Goal: Task Accomplishment & Management: Manage account settings

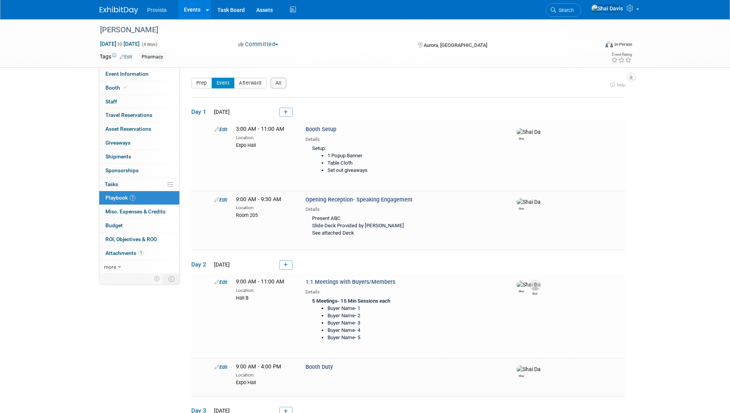
click at [689, 169] on div "NHIA Apr 18, 2026 to Apr 21, 2026 (4 days) Apr 18, 2026 to Apr 21, 2026 Committ…" at bounding box center [365, 280] width 730 height 522
click at [113, 228] on span "Budget" at bounding box center [113, 225] width 17 height 6
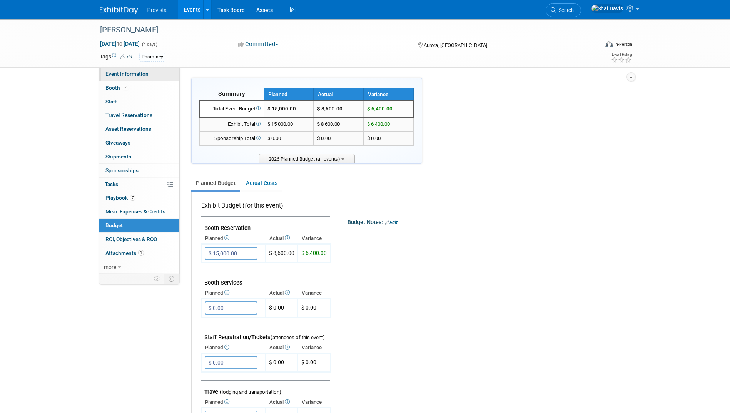
click at [115, 77] on link "Event Information" at bounding box center [139, 73] width 80 height 13
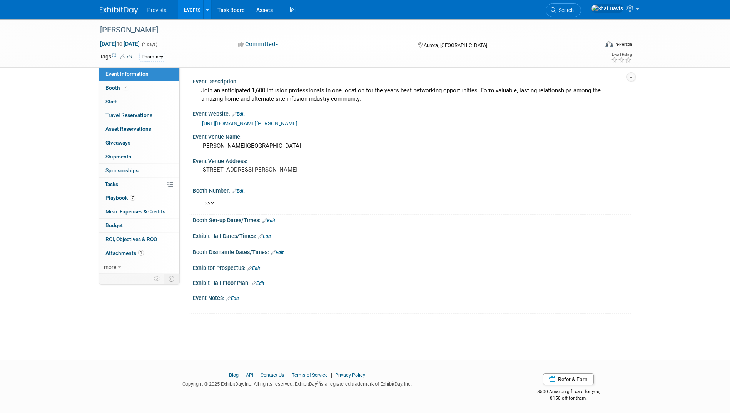
click at [702, 129] on div "NHIA Apr 18, 2026 to Apr 21, 2026 (4 days) Apr 18, 2026 to Apr 21, 2026 Committ…" at bounding box center [365, 182] width 730 height 327
click at [189, 9] on link "Events" at bounding box center [192, 9] width 28 height 19
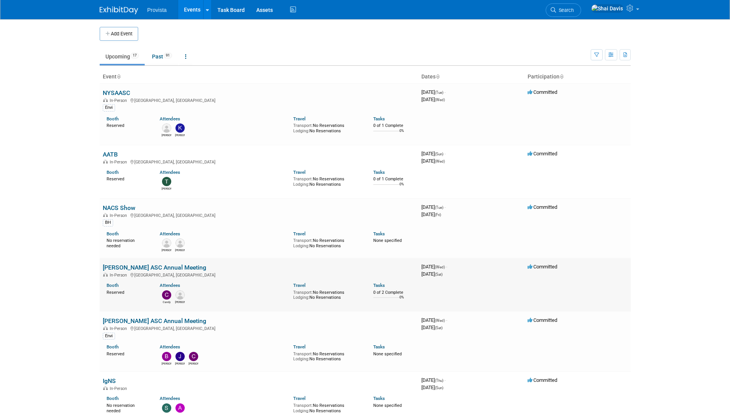
click at [138, 270] on link "[PERSON_NAME] ASC Annual Meeting" at bounding box center [154, 267] width 103 height 7
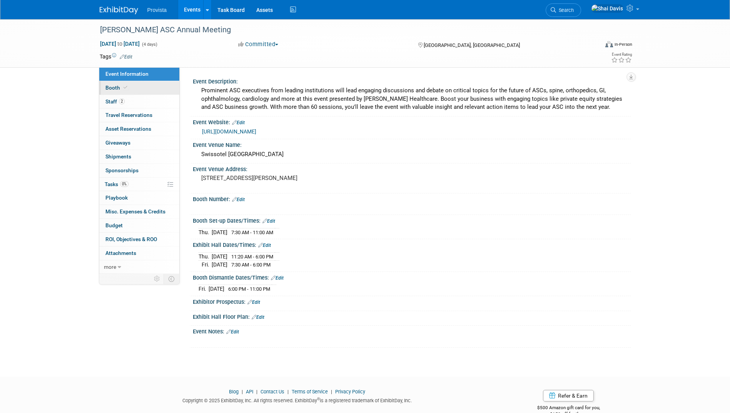
click at [110, 87] on span "Booth" at bounding box center [116, 88] width 23 height 6
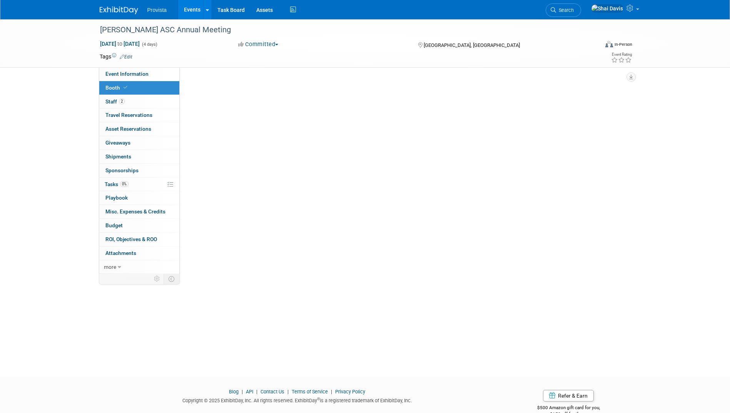
select select "No"
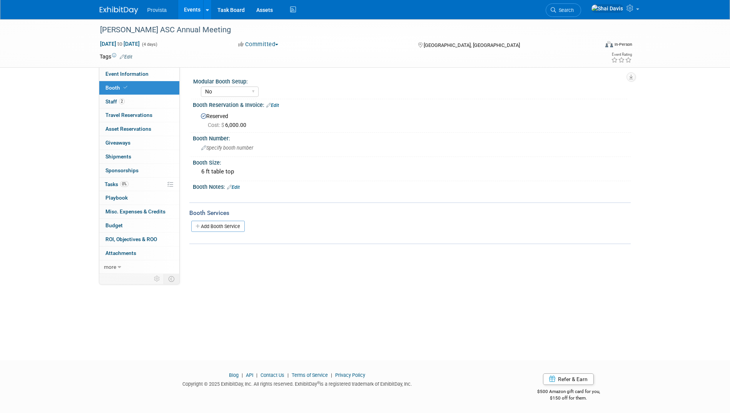
click at [191, 11] on link "Events" at bounding box center [192, 9] width 28 height 19
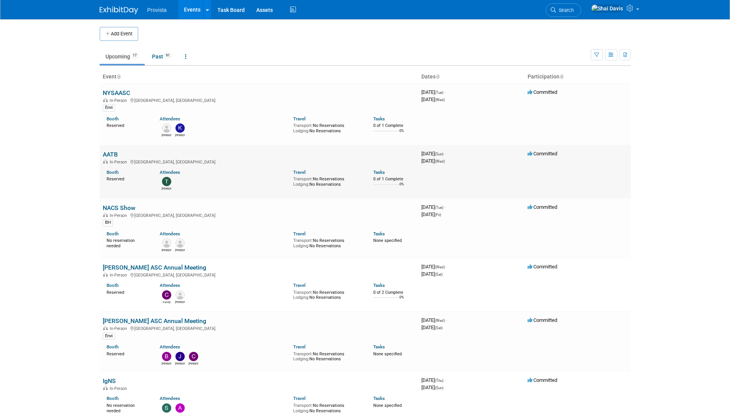
click at [105, 153] on link "AATB" at bounding box center [110, 154] width 15 height 7
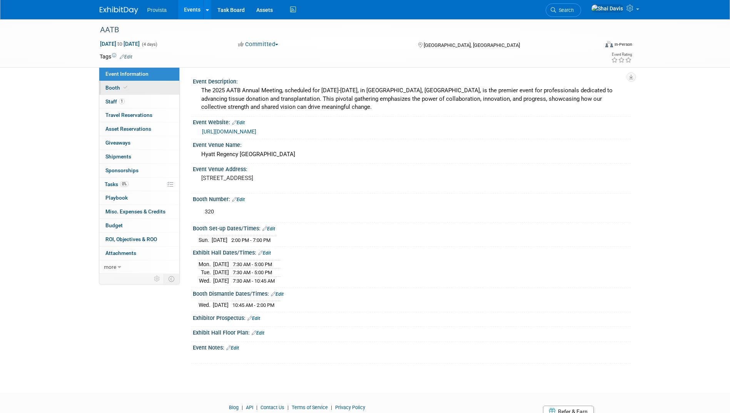
click at [112, 89] on span "Booth" at bounding box center [116, 88] width 23 height 6
select select "No"
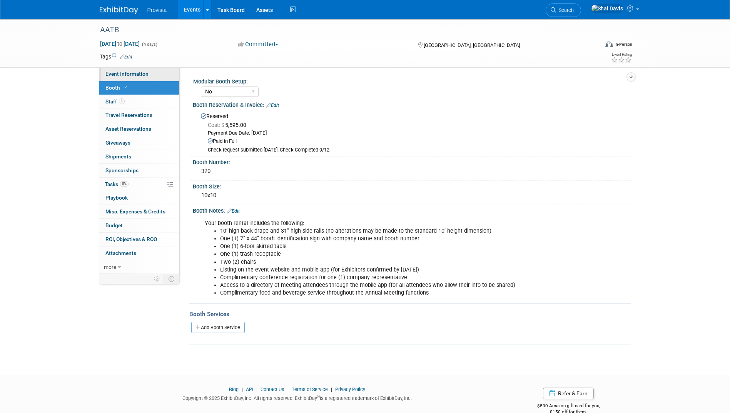
click at [108, 73] on span "Event Information" at bounding box center [126, 74] width 43 height 6
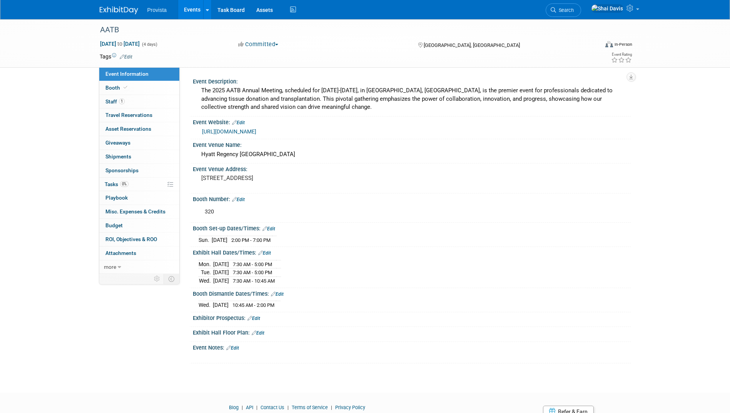
click at [200, 14] on link "Events" at bounding box center [192, 9] width 28 height 19
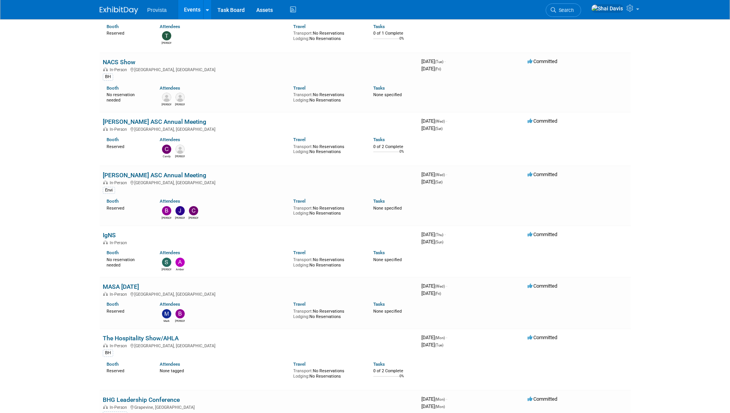
scroll to position [115, 0]
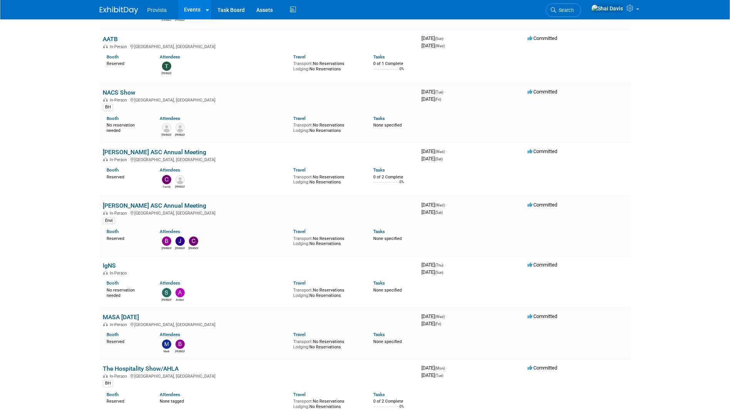
click at [720, 61] on body "Provista Events Add Event Bulk Upload Events Shareable Event Boards Recently Vi…" at bounding box center [365, 91] width 730 height 413
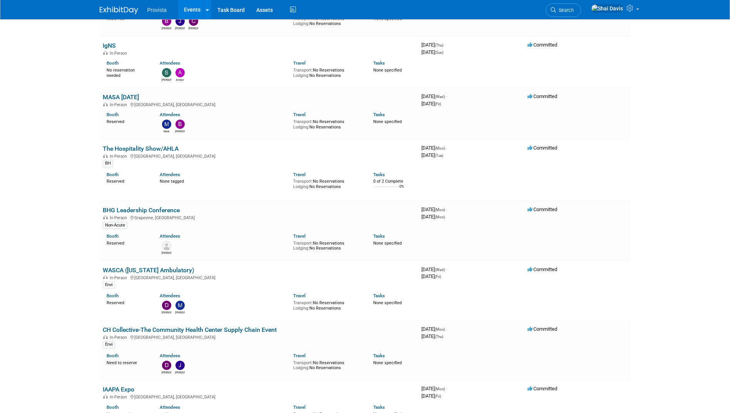
scroll to position [346, 0]
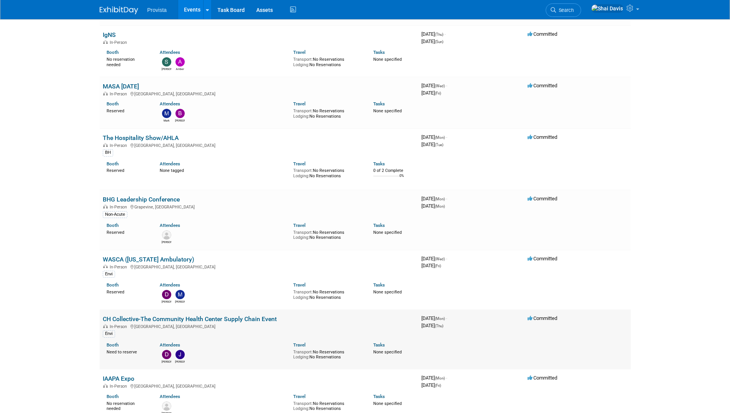
click at [143, 317] on link "CH Collective-The Community Health Center Supply Chain Event" at bounding box center [190, 318] width 174 height 7
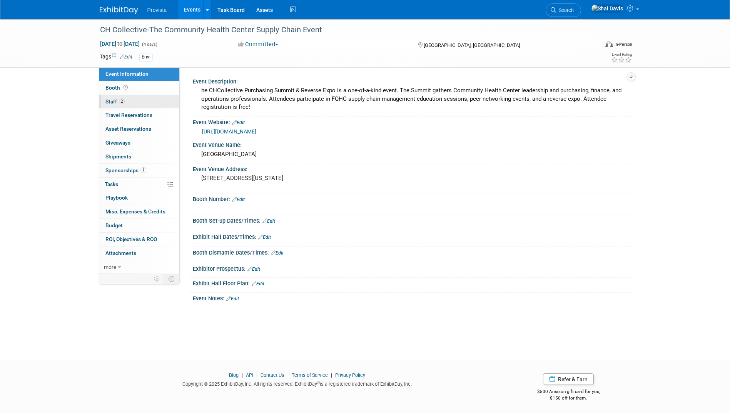
click at [113, 100] on span "Staff 2" at bounding box center [114, 101] width 19 height 6
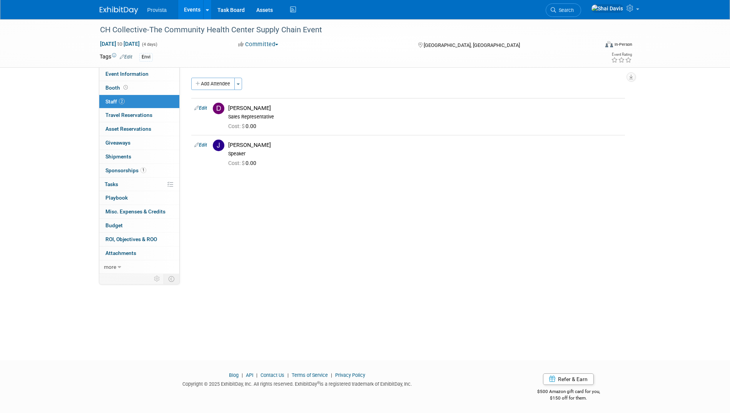
click at [184, 7] on link "Events" at bounding box center [192, 9] width 28 height 19
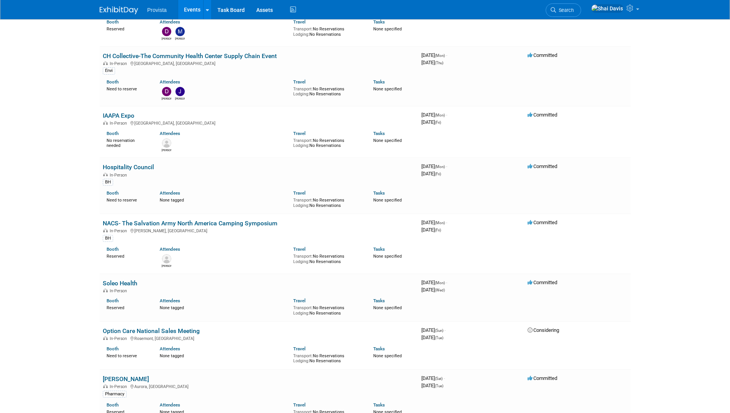
scroll to position [654, 0]
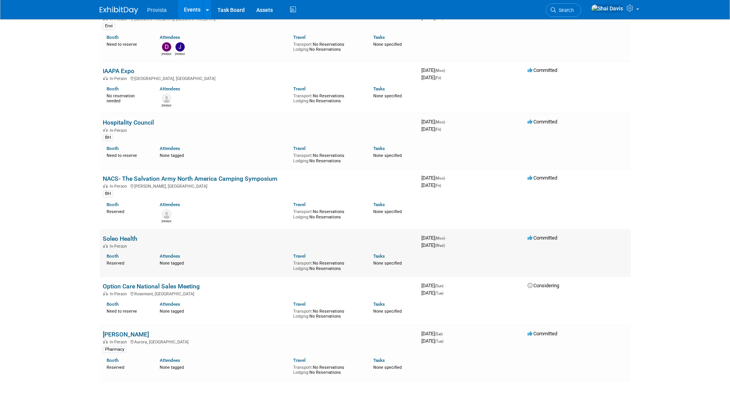
click at [126, 238] on link "Soleo Health" at bounding box center [120, 238] width 35 height 7
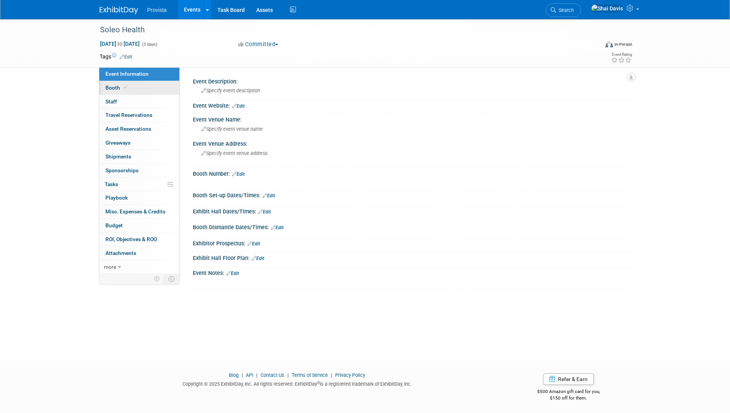
click at [113, 87] on span "Booth" at bounding box center [116, 88] width 23 height 6
select select "No"
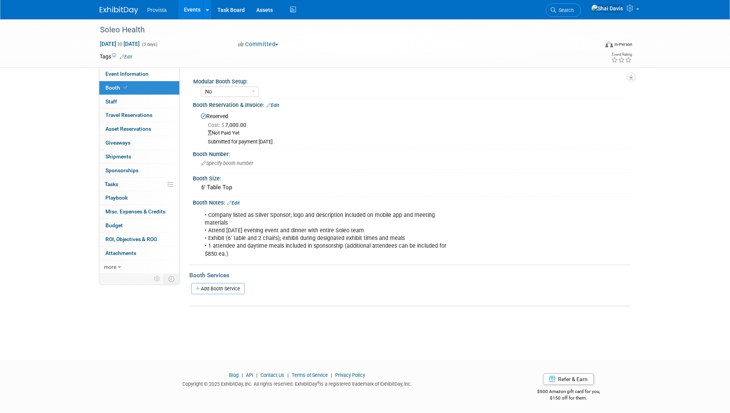
click at [271, 106] on link "Edit" at bounding box center [272, 105] width 13 height 5
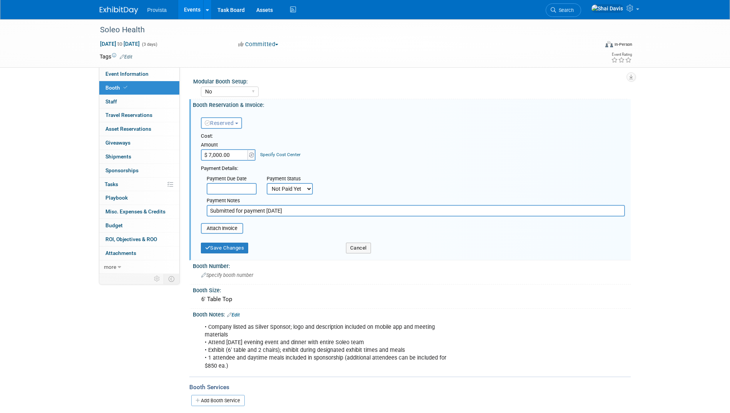
click at [292, 187] on select "Not Paid Yet Partially Paid Paid in Full" at bounding box center [290, 189] width 46 height 12
select select "1"
click at [267, 183] on select "Not Paid Yet Partially Paid Paid in Full" at bounding box center [290, 189] width 46 height 12
click at [287, 210] on input "Submitted for payment 9/22/25" at bounding box center [416, 211] width 418 height 12
drag, startPoint x: 295, startPoint y: 212, endPoint x: 205, endPoint y: 212, distance: 90.0
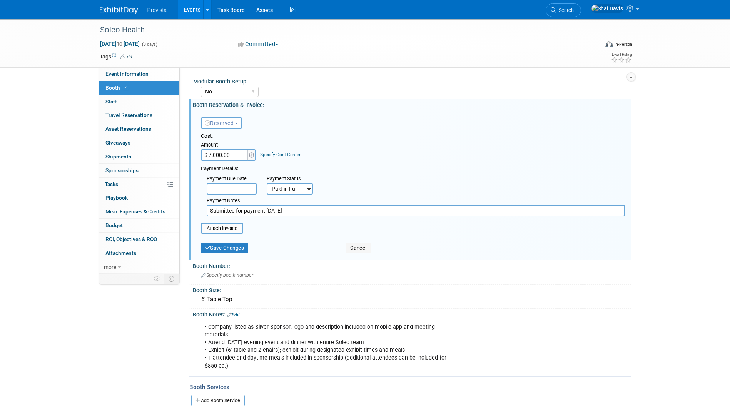
click at [205, 212] on div "Payment Notes Submitted for payment 9/22/25" at bounding box center [416, 206] width 430 height 22
click at [212, 245] on button "Save Changes" at bounding box center [225, 248] width 48 height 11
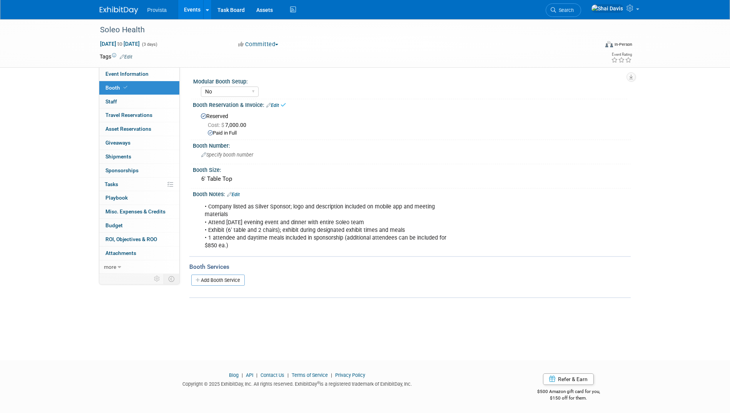
click at [277, 108] on div "Reserved Cost: $ 7,000.00 Paid in Full" at bounding box center [412, 122] width 438 height 29
click at [278, 107] on link "Edit" at bounding box center [272, 105] width 13 height 5
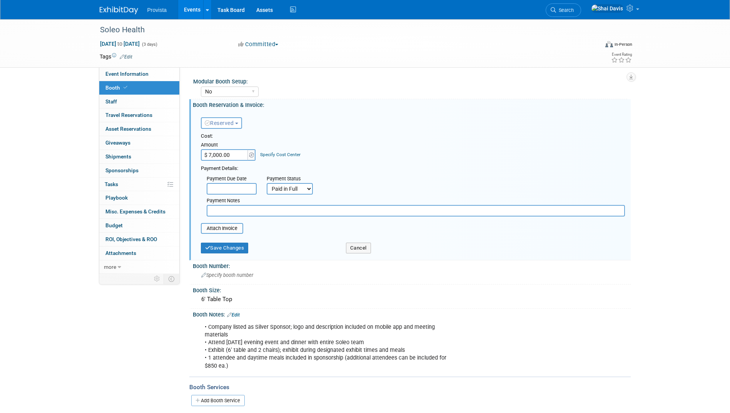
click at [227, 211] on input "text" at bounding box center [416, 211] width 418 height 12
type input "Via Check"
click at [240, 252] on button "Save Changes" at bounding box center [225, 248] width 48 height 11
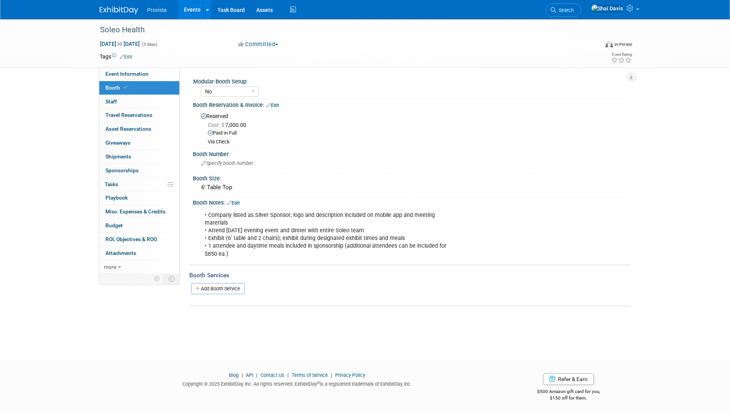
click at [190, 6] on link "Events" at bounding box center [192, 9] width 28 height 19
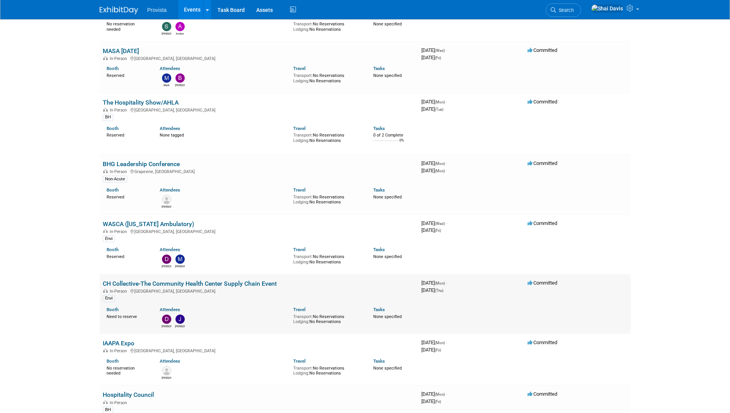
scroll to position [385, 0]
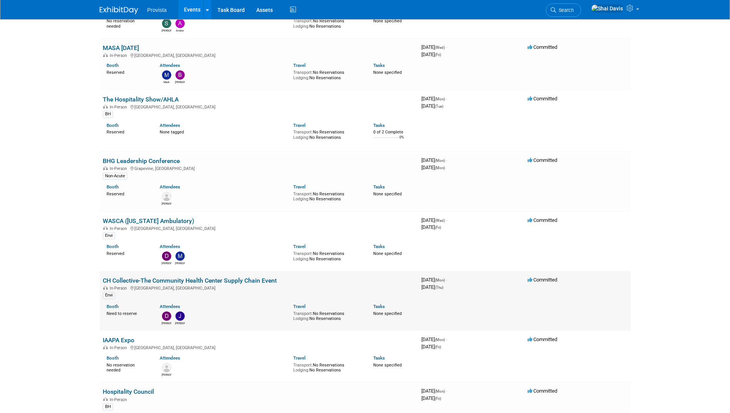
click at [122, 280] on link "CH Collective-The Community Health Center Supply Chain Event" at bounding box center [190, 280] width 174 height 7
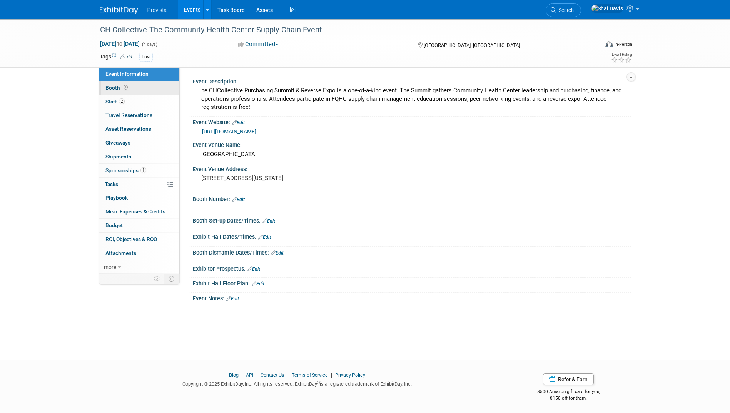
click at [113, 90] on span "Booth" at bounding box center [117, 88] width 24 height 6
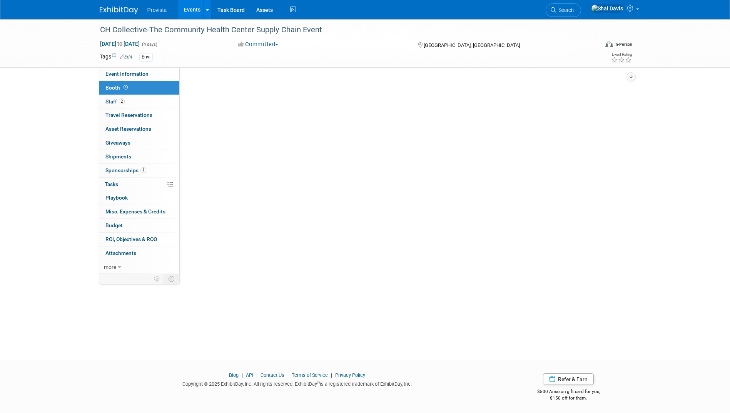
select select "No"
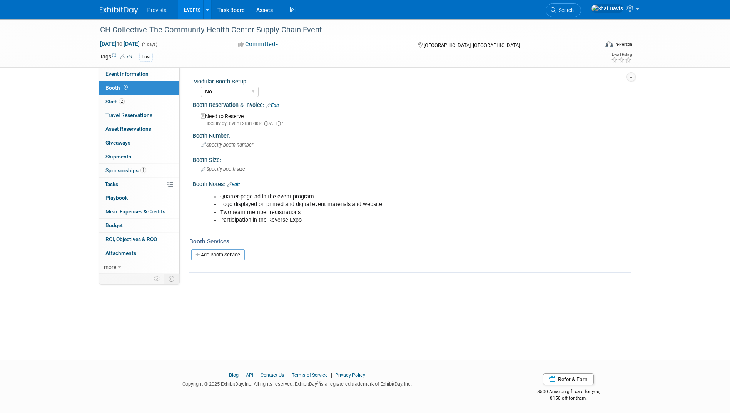
click at [274, 104] on link "Edit" at bounding box center [272, 105] width 13 height 5
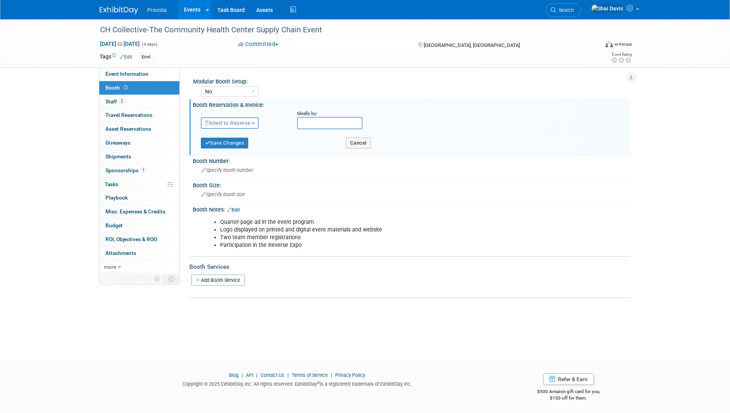
click at [219, 124] on span "Need to Reserve" at bounding box center [228, 123] width 46 height 6
click at [221, 159] on link "No Reservation Required" at bounding box center [242, 157] width 82 height 11
click at [232, 143] on button "Save Changes" at bounding box center [225, 143] width 48 height 11
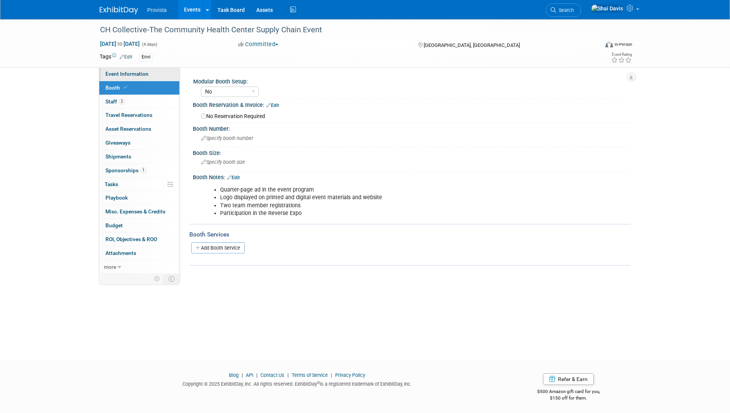
click at [118, 73] on span "Event Information" at bounding box center [126, 74] width 43 height 6
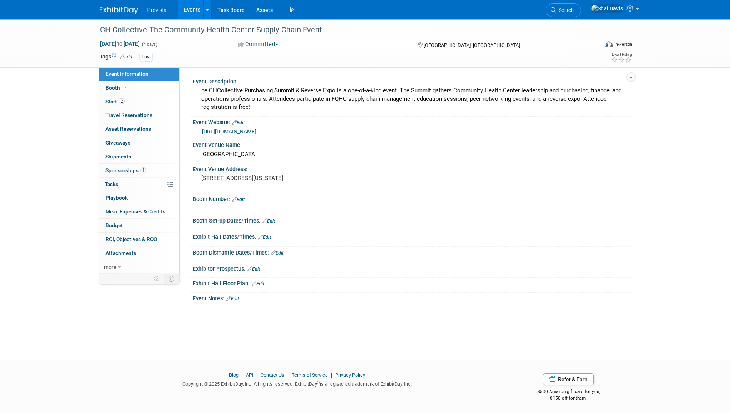
click at [235, 300] on link "Edit" at bounding box center [232, 298] width 13 height 5
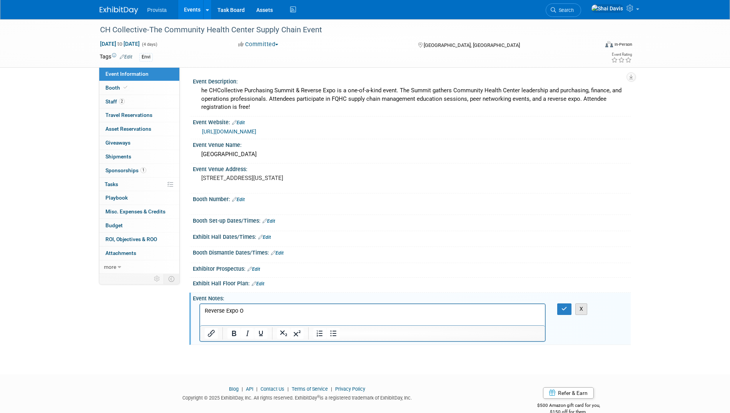
click at [586, 311] on button "X" at bounding box center [581, 309] width 12 height 11
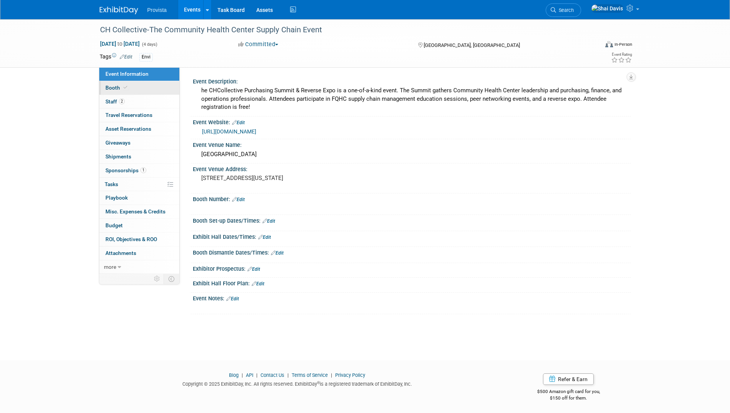
click at [110, 86] on span "Booth" at bounding box center [116, 88] width 23 height 6
select select "No"
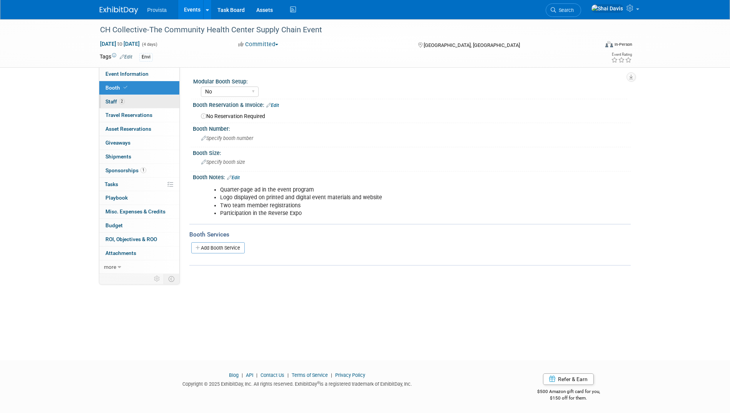
click at [109, 96] on link "2 Staff 2" at bounding box center [139, 101] width 80 height 13
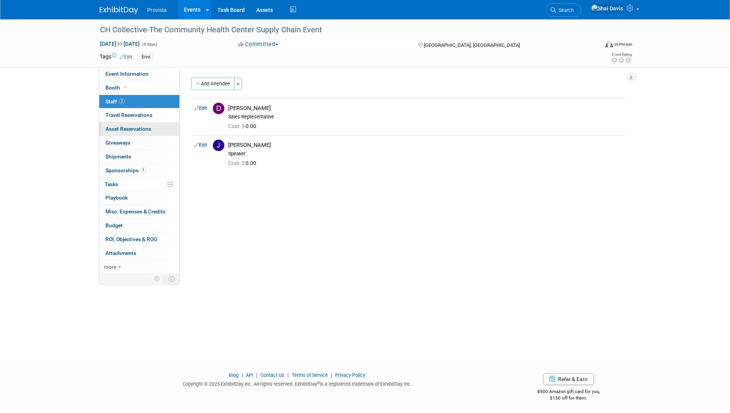
click at [110, 128] on span "Asset Reservations 0" at bounding box center [128, 129] width 46 height 6
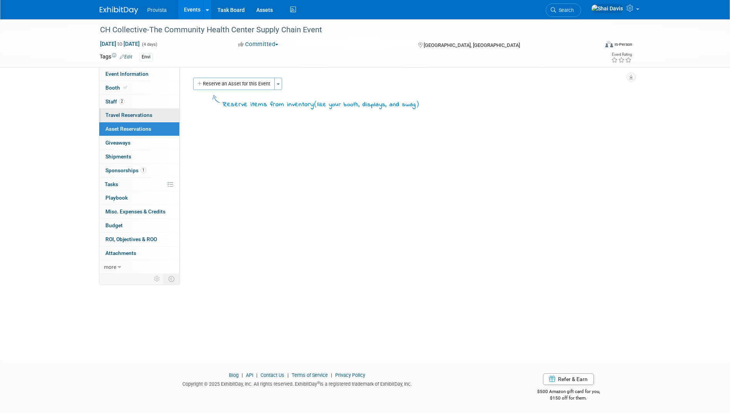
click at [112, 116] on span "Travel Reservations 0" at bounding box center [128, 115] width 47 height 6
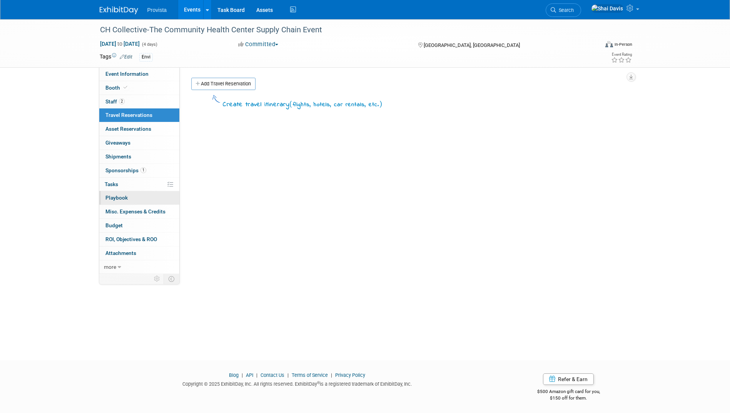
click at [119, 201] on span "Playbook 0" at bounding box center [116, 198] width 22 height 6
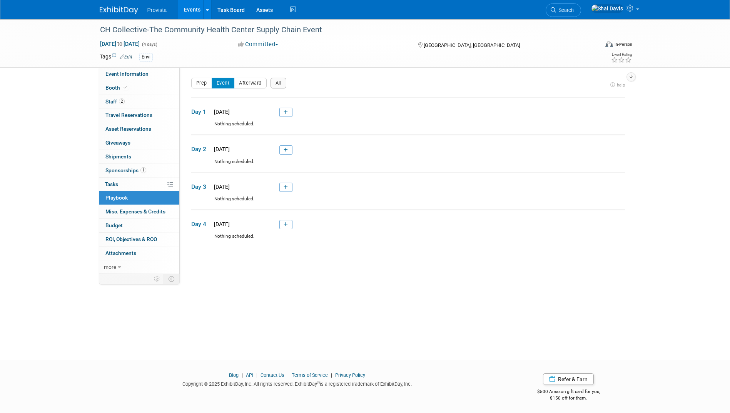
click at [697, 97] on div "CH Collective-The Community Health Center Supply Chain Event Nov 10, 2025 to No…" at bounding box center [365, 182] width 730 height 327
click at [184, 8] on link "Events" at bounding box center [192, 9] width 28 height 19
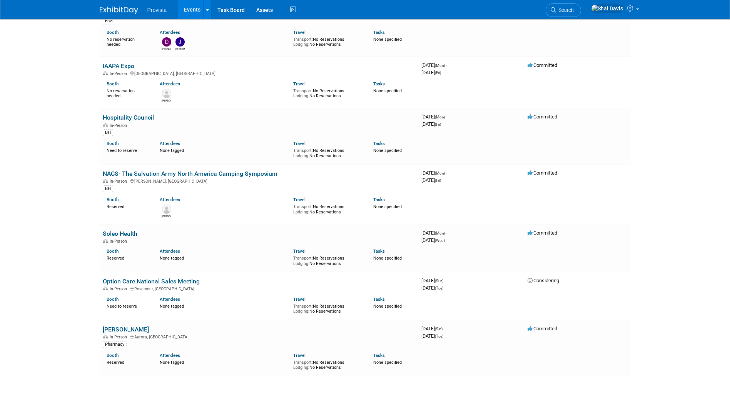
scroll to position [692, 0]
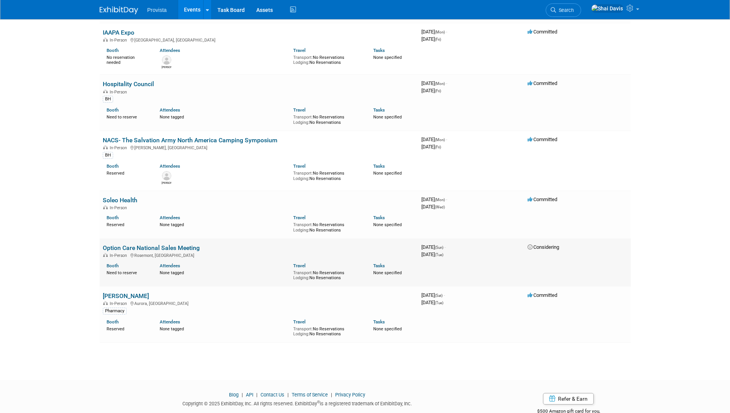
click at [161, 250] on link "Option Care National Sales Meeting" at bounding box center [151, 247] width 97 height 7
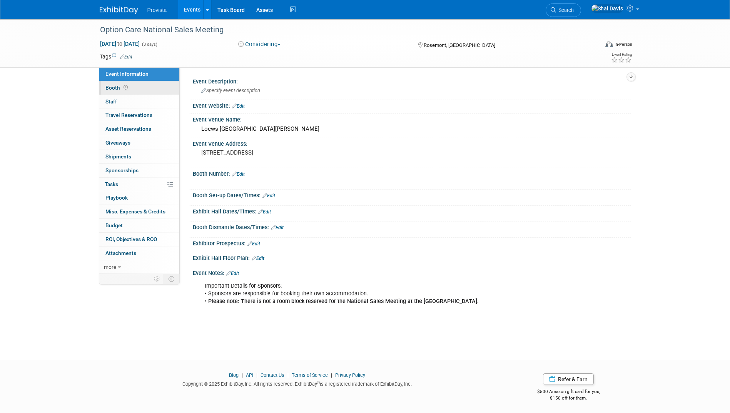
click at [109, 88] on span "Booth" at bounding box center [117, 88] width 24 height 6
select select "No"
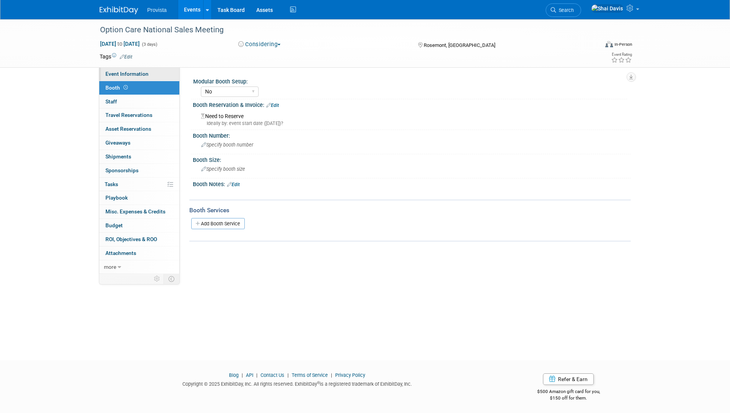
click at [118, 72] on span "Event Information" at bounding box center [126, 74] width 43 height 6
